Goal: Share content

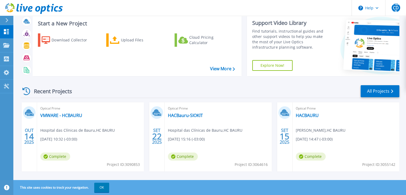
scroll to position [21, 0]
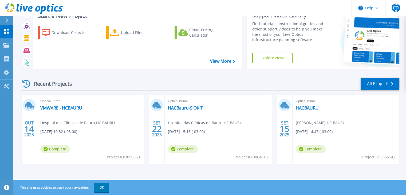
click at [333, 107] on div "Optical Prime HACBAURU [PERSON_NAME] , HC BAURU [DATE] 14:47 (-03:00) Complete …" at bounding box center [345, 129] width 107 height 69
click at [316, 109] on link "HACBAURU" at bounding box center [307, 107] width 23 height 5
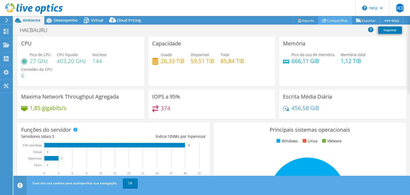
click at [336, 23] on link "Compartilhar" at bounding box center [335, 20] width 34 height 8
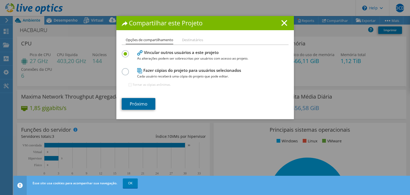
click at [142, 103] on link "Próximo" at bounding box center [139, 104] width 34 height 12
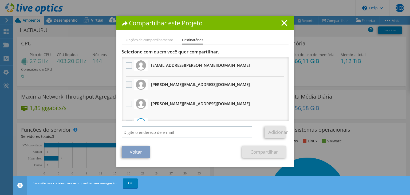
click at [126, 82] on label at bounding box center [130, 84] width 8 height 6
click at [0, 0] on input "checkbox" at bounding box center [0, 0] width 0 height 0
click at [126, 105] on label at bounding box center [130, 104] width 8 height 6
click at [0, 0] on input "checkbox" at bounding box center [0, 0] width 0 height 0
click at [266, 154] on link "Compartilhar" at bounding box center [263, 152] width 43 height 12
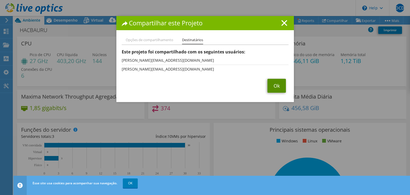
click at [278, 88] on link "Ok" at bounding box center [276, 86] width 18 height 14
